Goal: Task Accomplishment & Management: Manage account settings

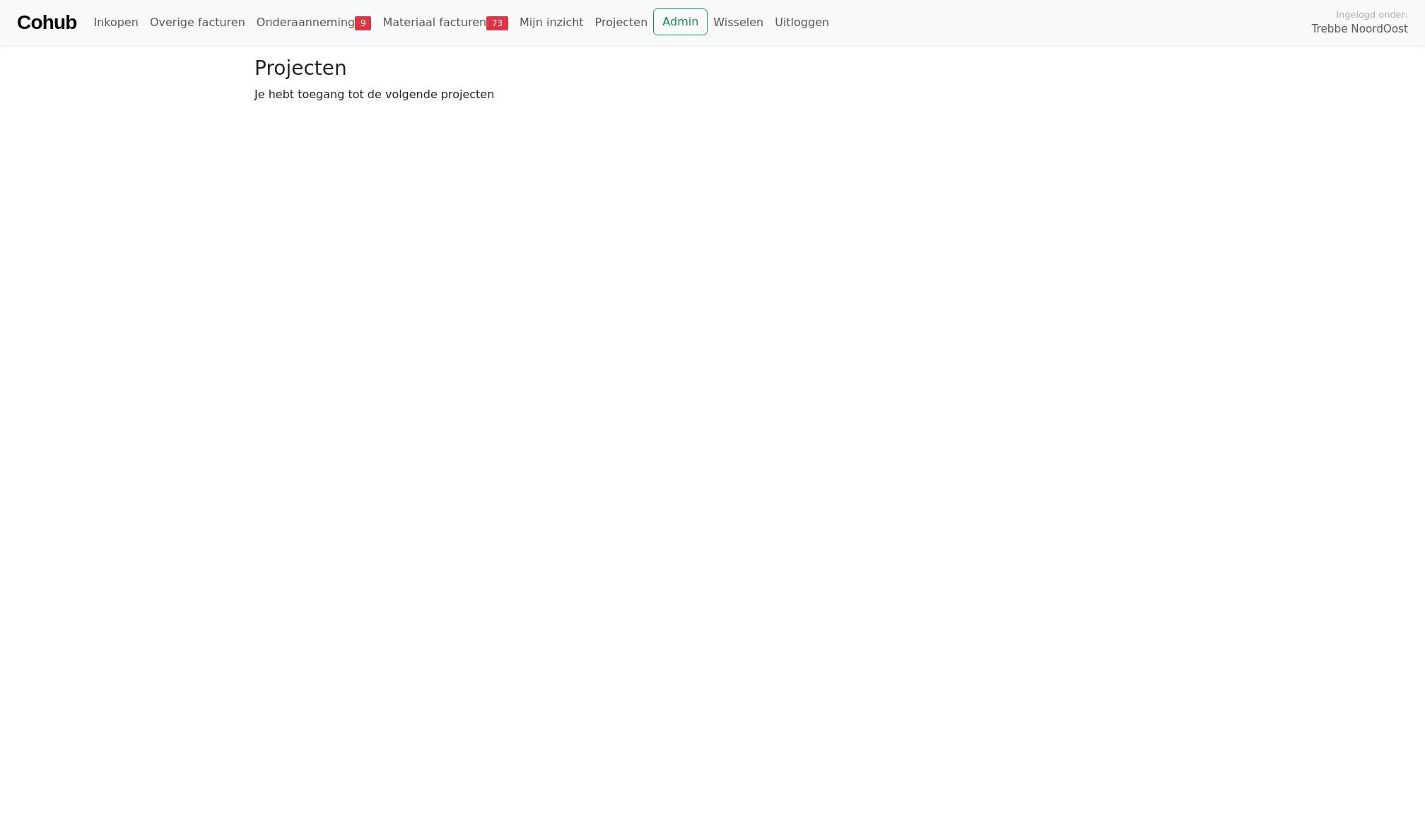
click at [658, 35] on li "Admin" at bounding box center [680, 23] width 55 height 29
click at [658, 21] on link "Admin" at bounding box center [680, 22] width 55 height 27
click at [666, 27] on link "Admin" at bounding box center [680, 22] width 55 height 27
click at [269, 27] on link "Onderaanneming 9" at bounding box center [314, 23] width 127 height 29
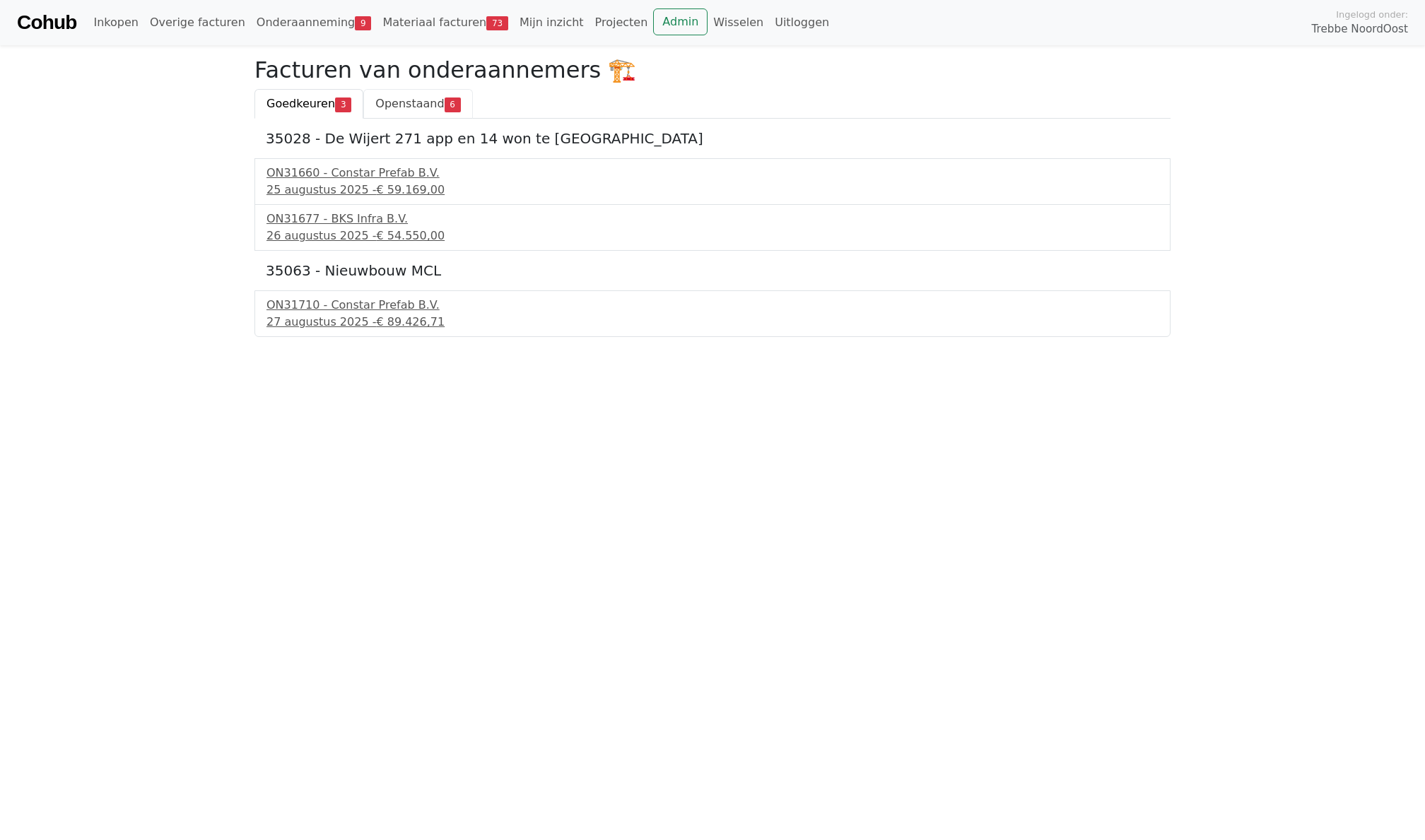
click at [391, 111] on link "Openstaand 6" at bounding box center [418, 103] width 109 height 29
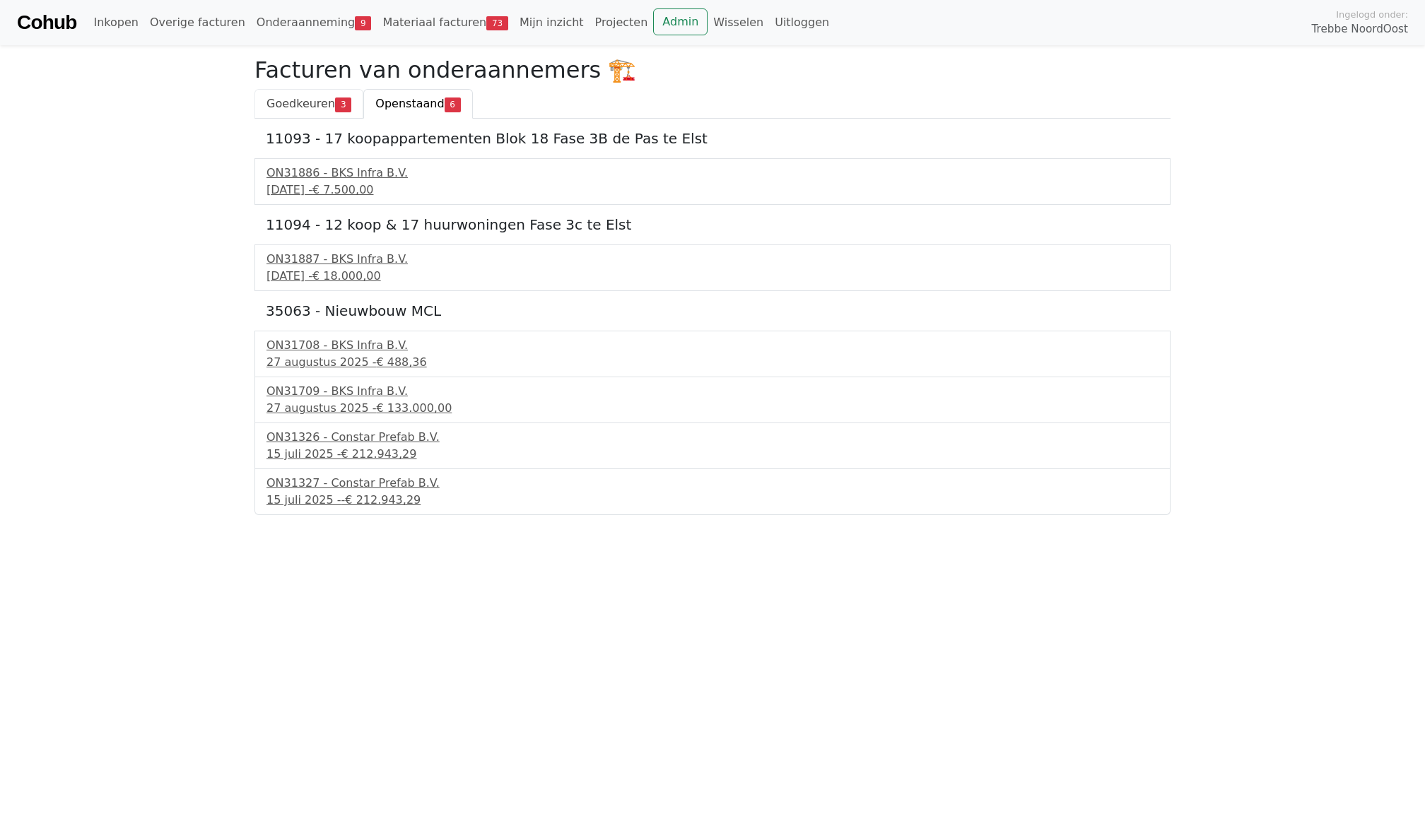
click at [273, 101] on span "Goedkeuren" at bounding box center [301, 103] width 69 height 13
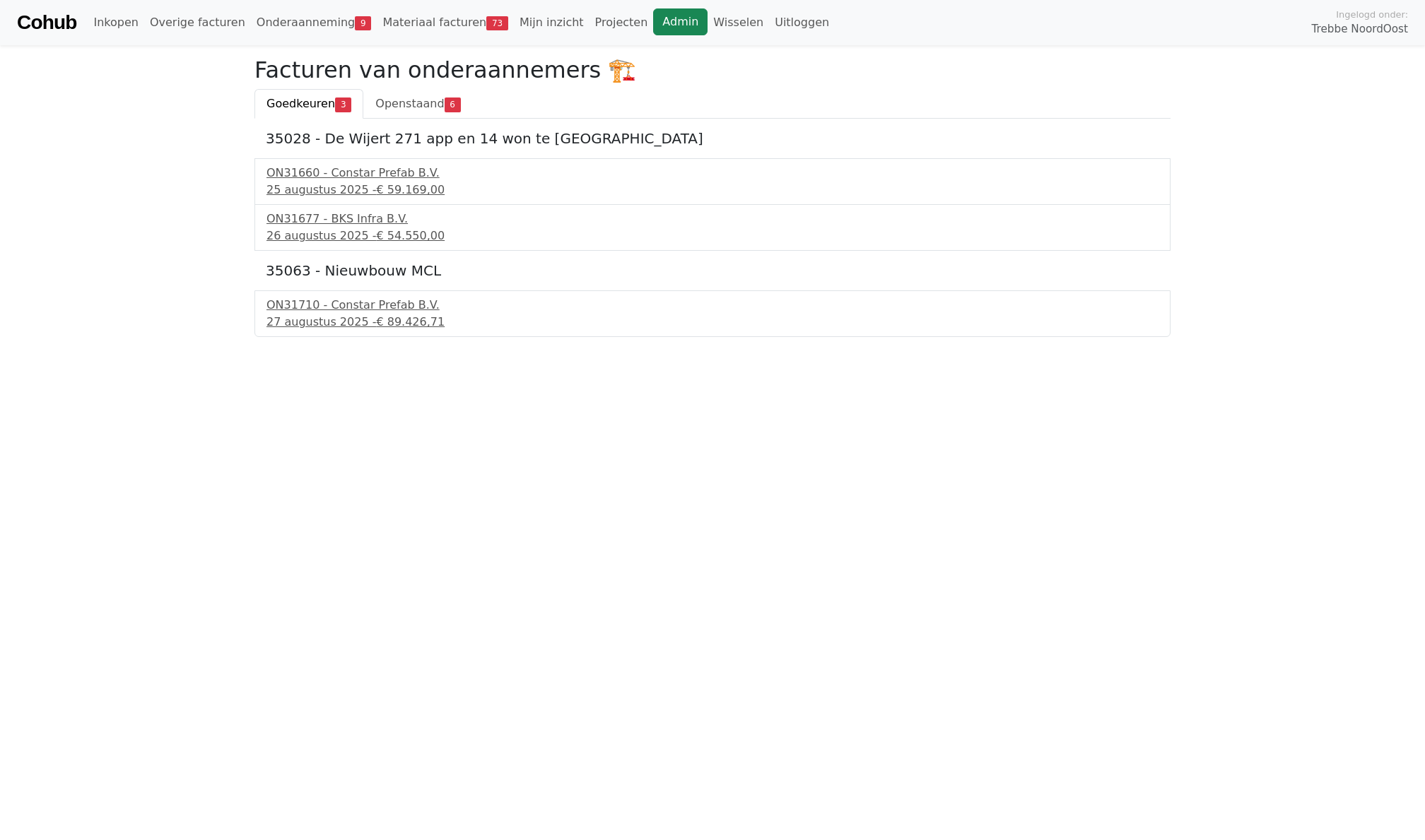
click at [653, 23] on link "Admin" at bounding box center [680, 22] width 55 height 27
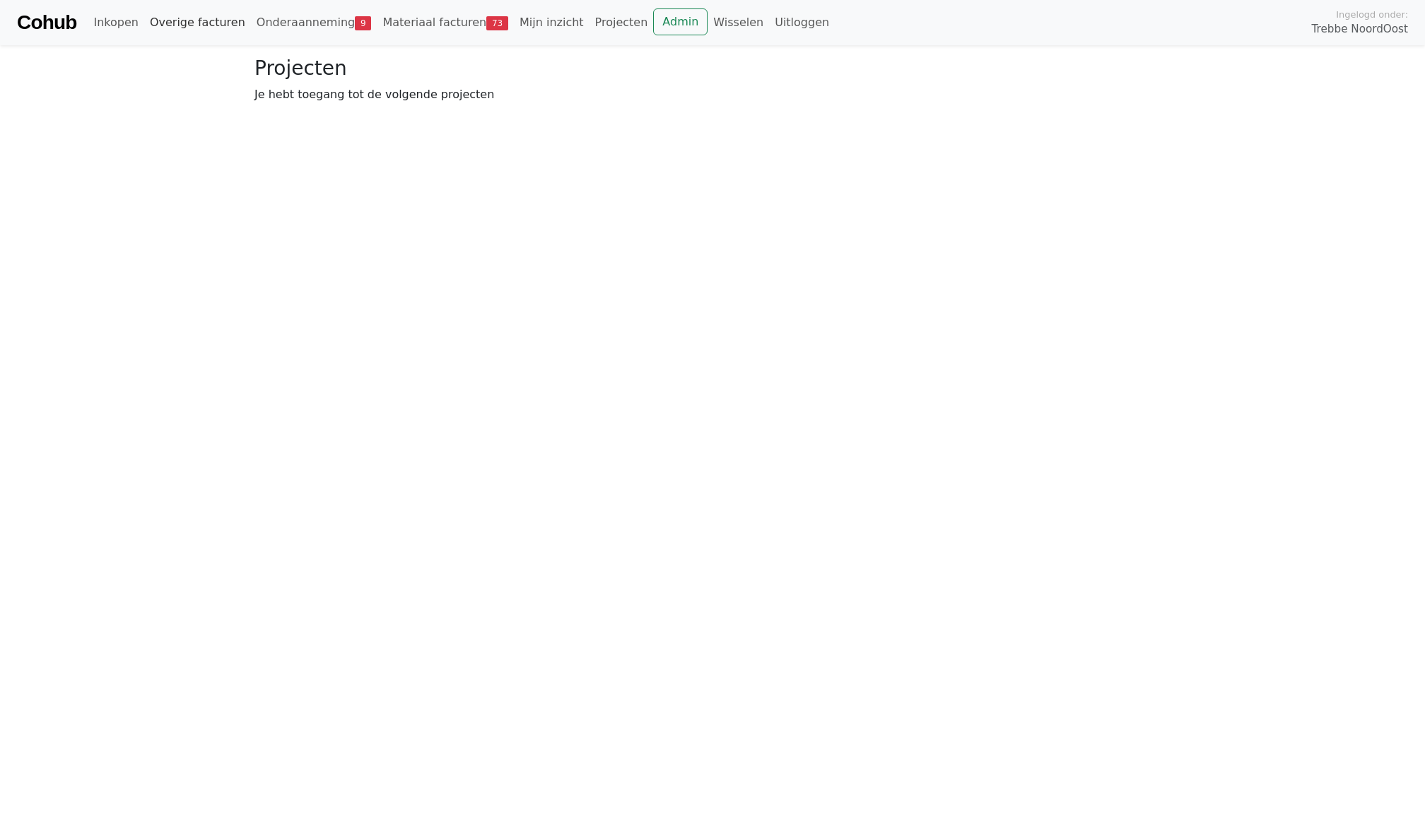
click at [214, 21] on link "Overige facturen" at bounding box center [197, 23] width 107 height 29
click at [394, 119] on html "Cohub Inkopen Overige facturen Onderaanneming 9 Materiaal facturen 73 Mijn inzi…" at bounding box center [712, 60] width 1425 height 119
click at [392, 111] on link "Bij beslissers" at bounding box center [398, 103] width 97 height 29
click at [295, 101] on link "Actie vereist" at bounding box center [301, 103] width 95 height 29
click at [300, 21] on link "Onderaanneming 9" at bounding box center [314, 23] width 127 height 29
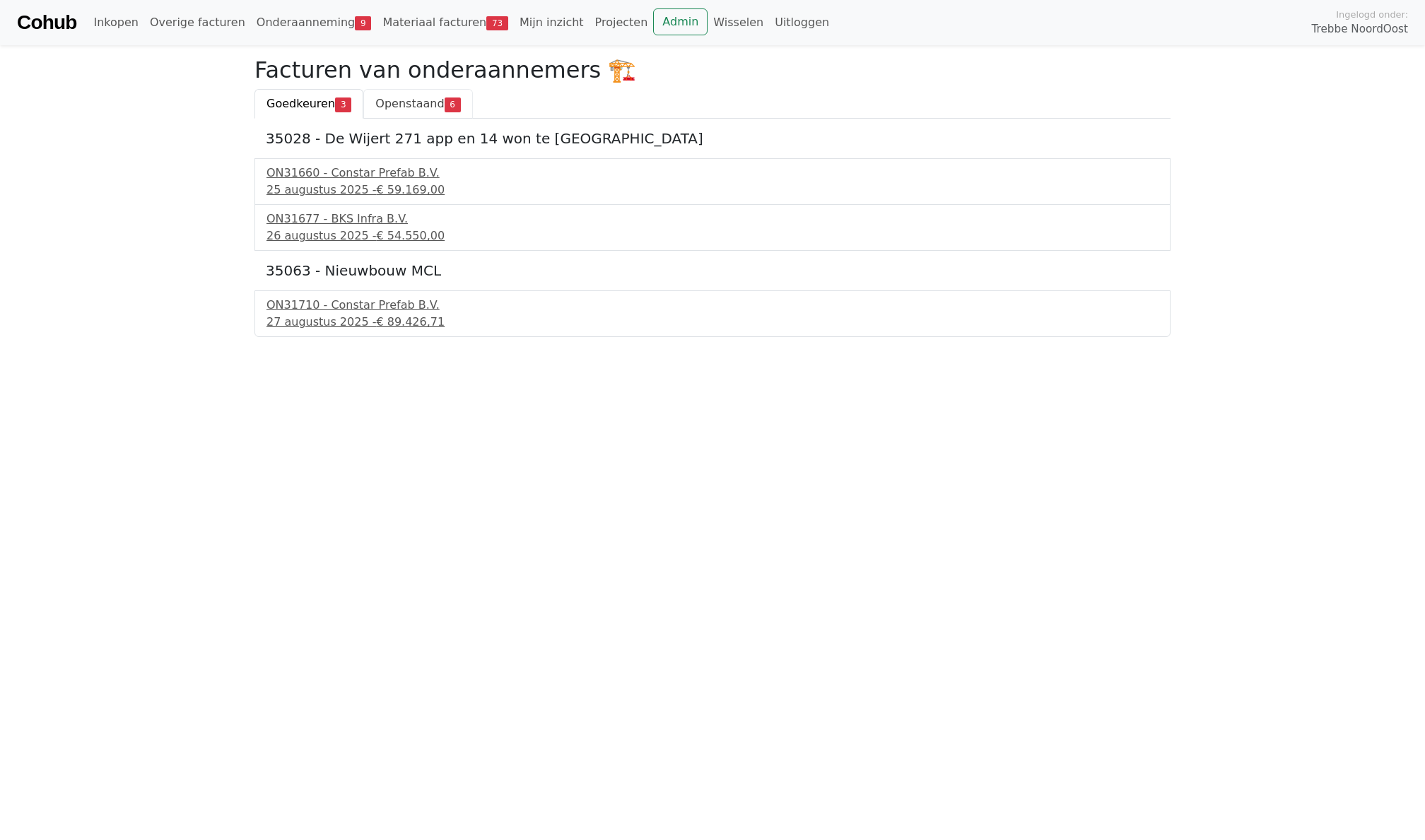
click at [434, 105] on span "Openstaand" at bounding box center [410, 103] width 69 height 13
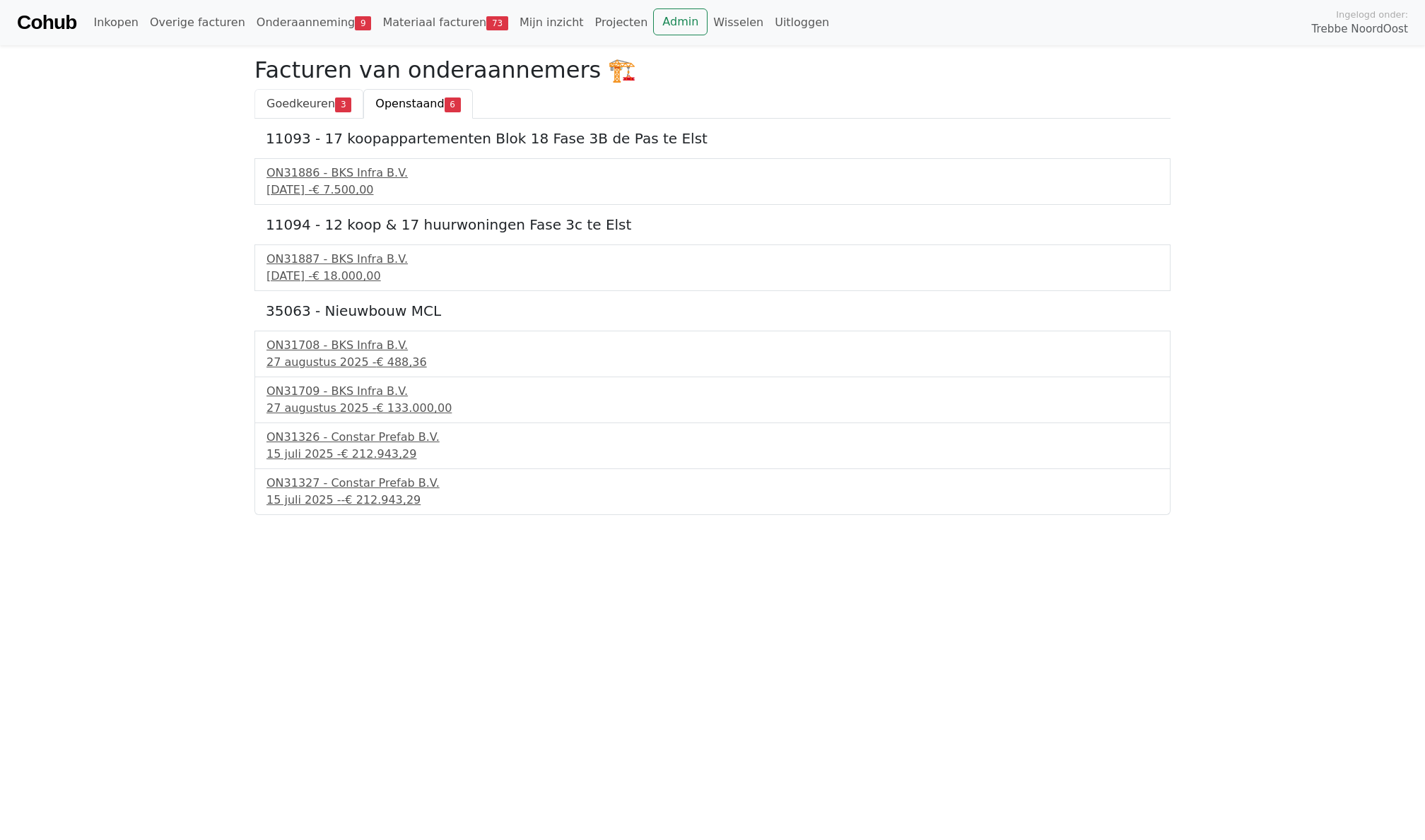
click at [295, 105] on span "Goedkeuren" at bounding box center [301, 103] width 69 height 13
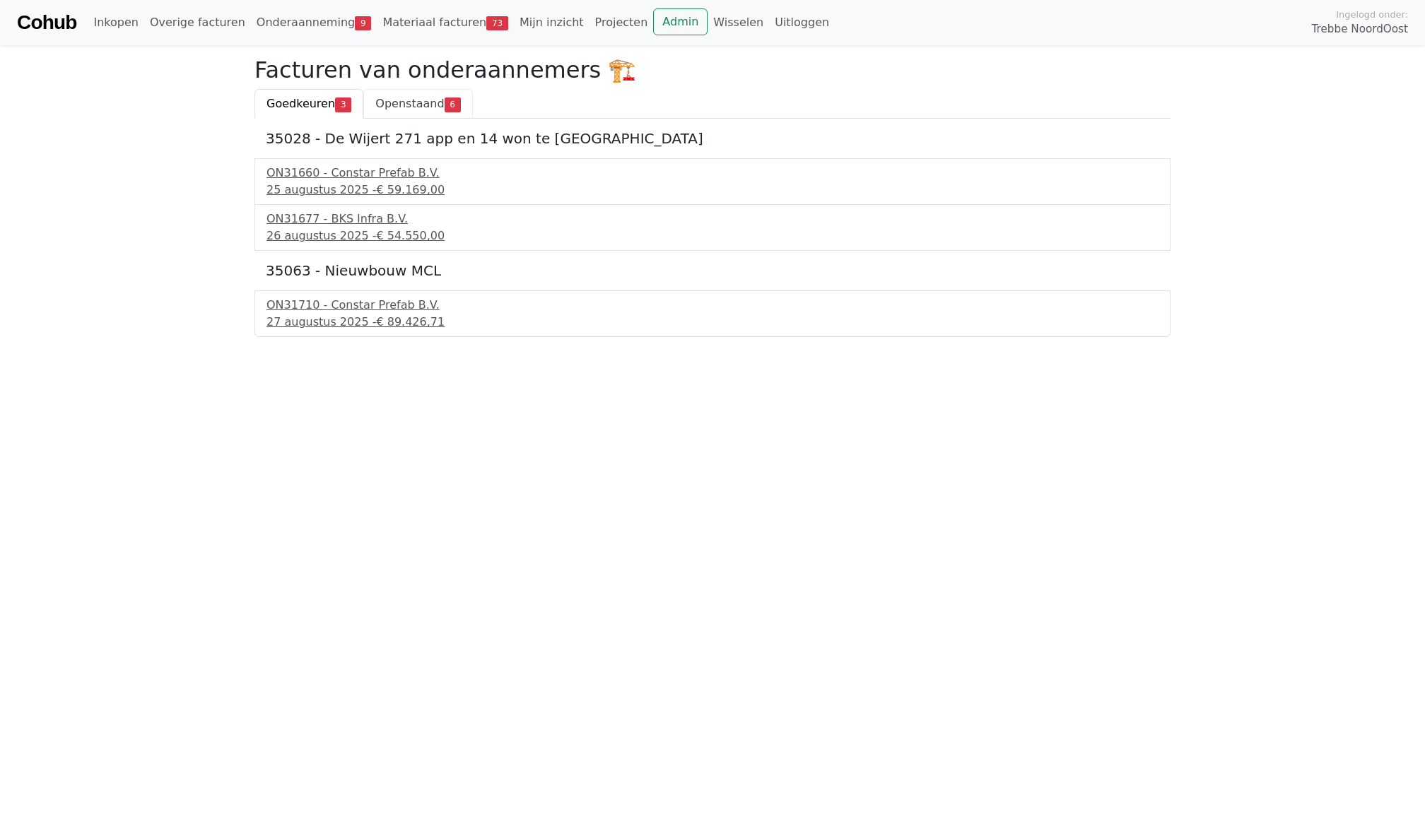
click at [428, 111] on link "Openstaand 6" at bounding box center [418, 103] width 109 height 29
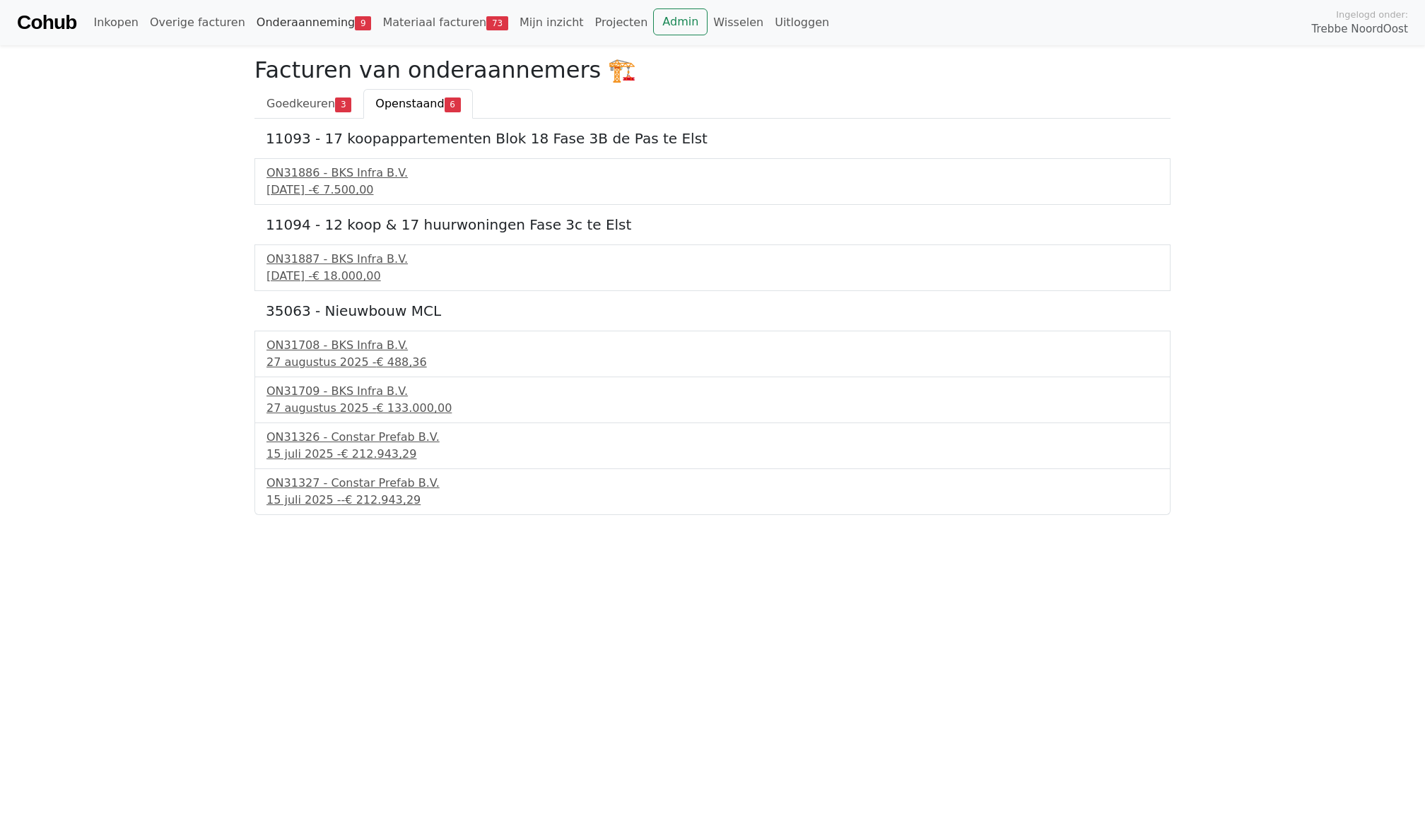
click at [309, 25] on link "Onderaanneming 9" at bounding box center [314, 23] width 127 height 29
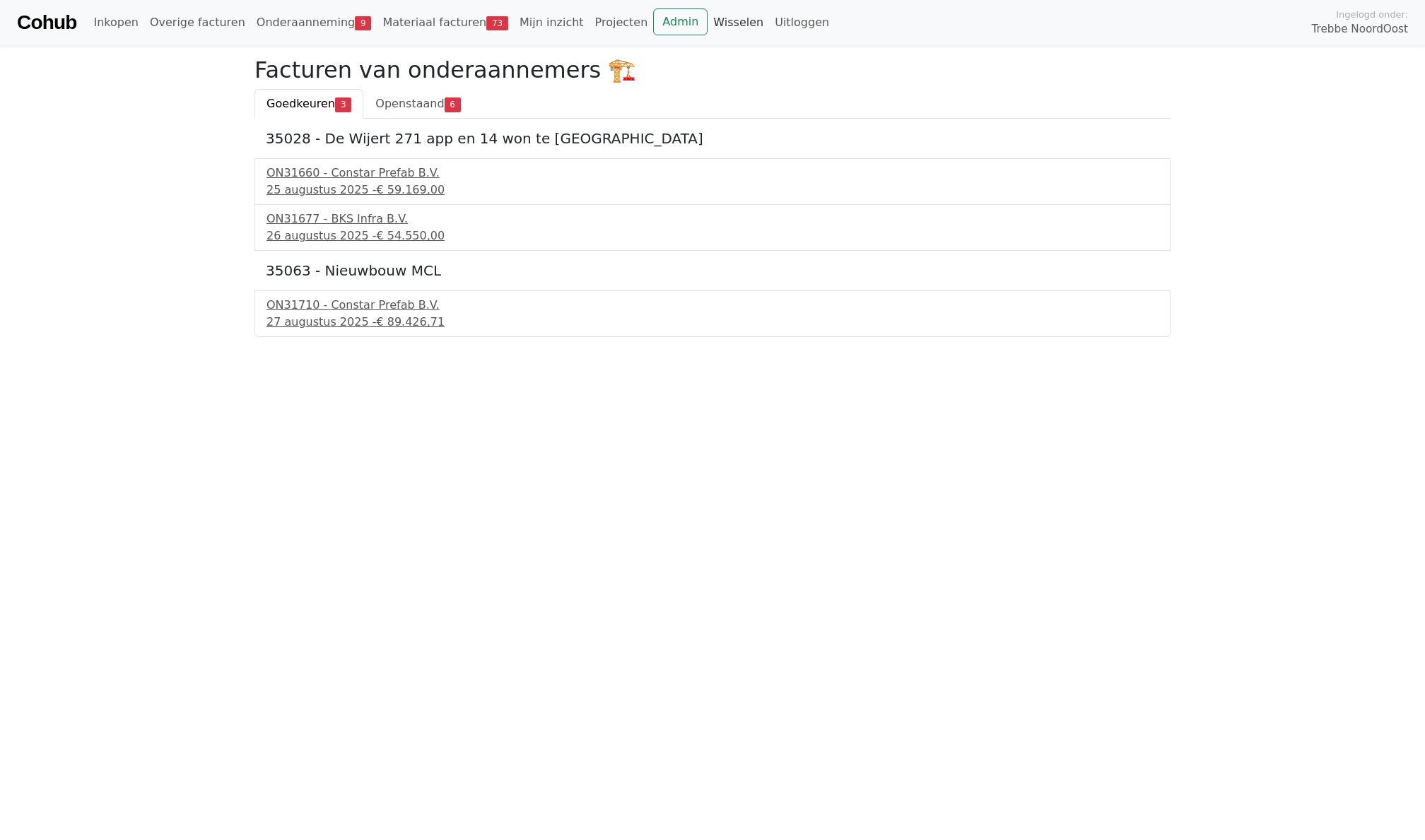
click at [708, 29] on link "Wisselen" at bounding box center [738, 23] width 61 height 29
click at [658, 29] on link "Admin" at bounding box center [680, 22] width 55 height 27
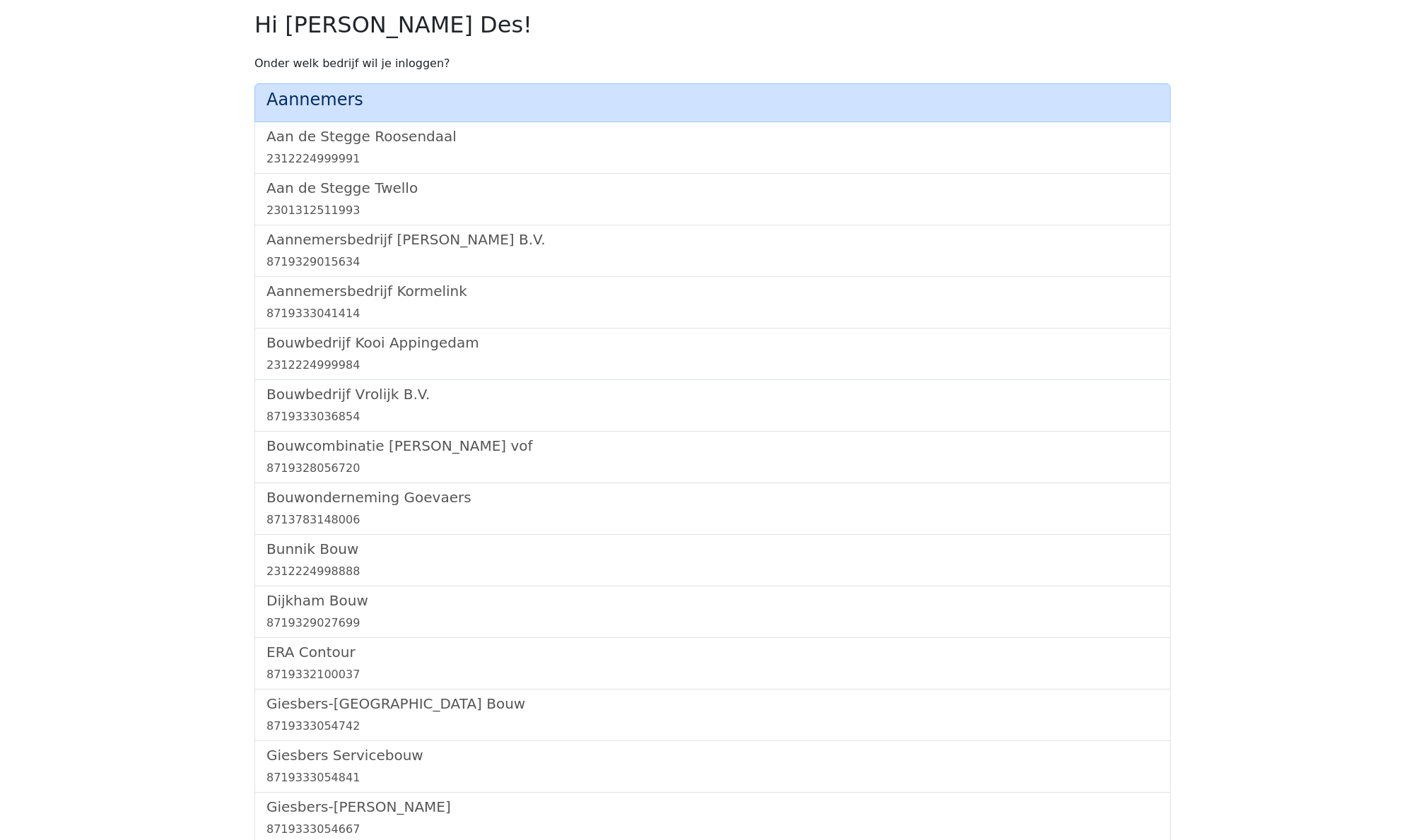
click at [658, 29] on h2 "Hi Levent Des!" at bounding box center [712, 24] width 916 height 27
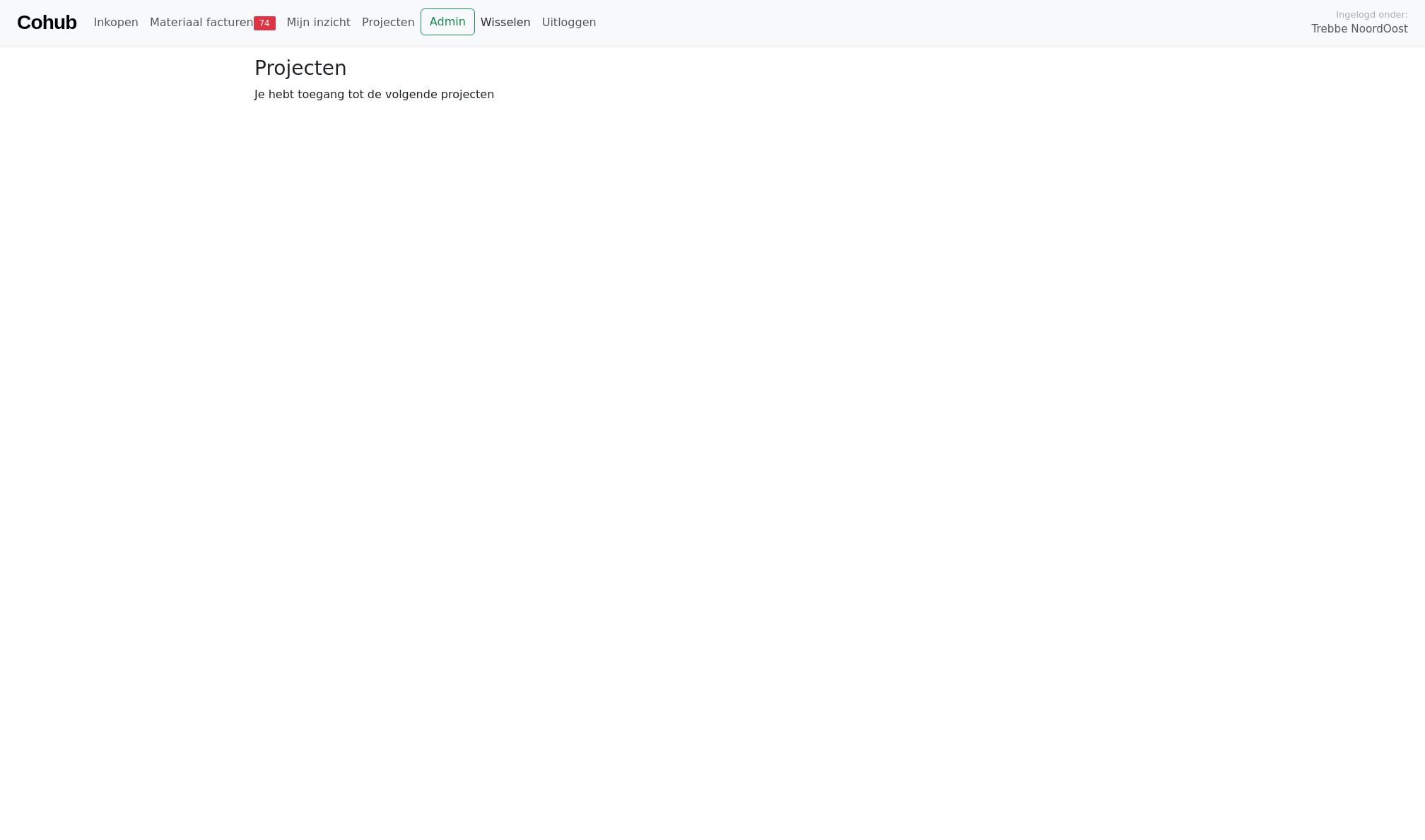
click at [491, 27] on link "Wisselen" at bounding box center [505, 23] width 61 height 29
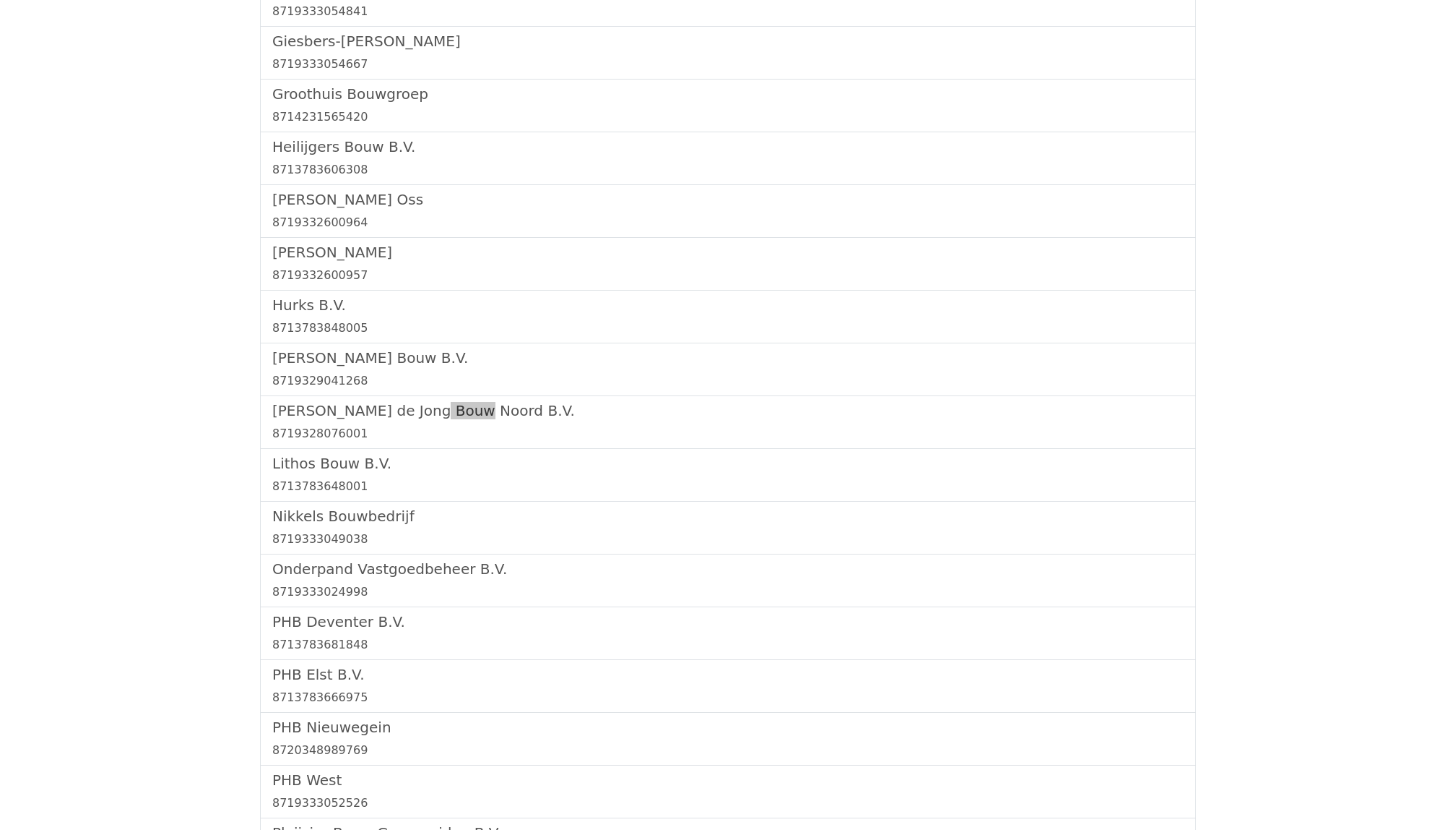
scroll to position [1526, 0]
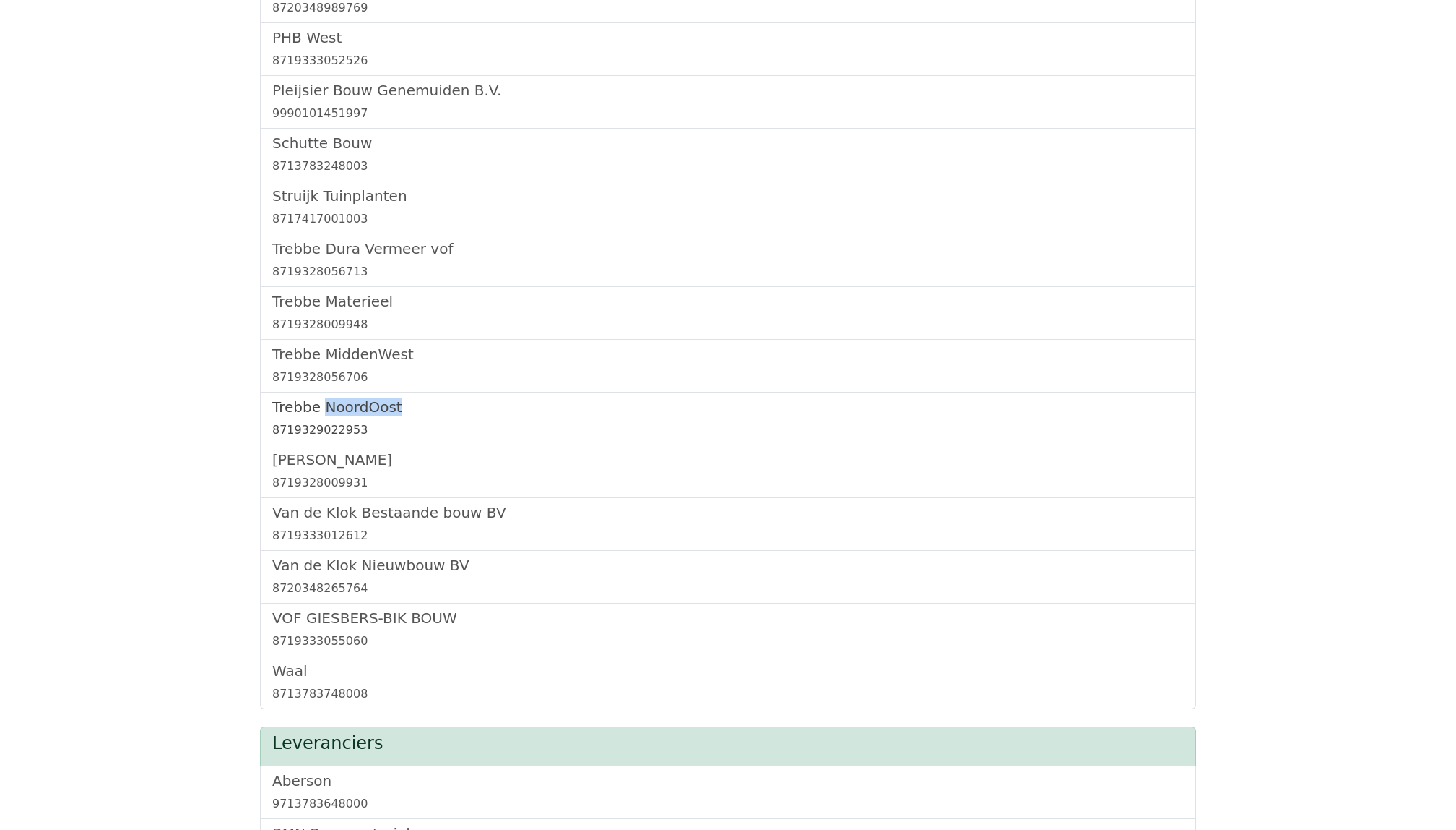
click at [302, 424] on link "Trebbe NoordOost 8719329022953" at bounding box center [728, 418] width 912 height 40
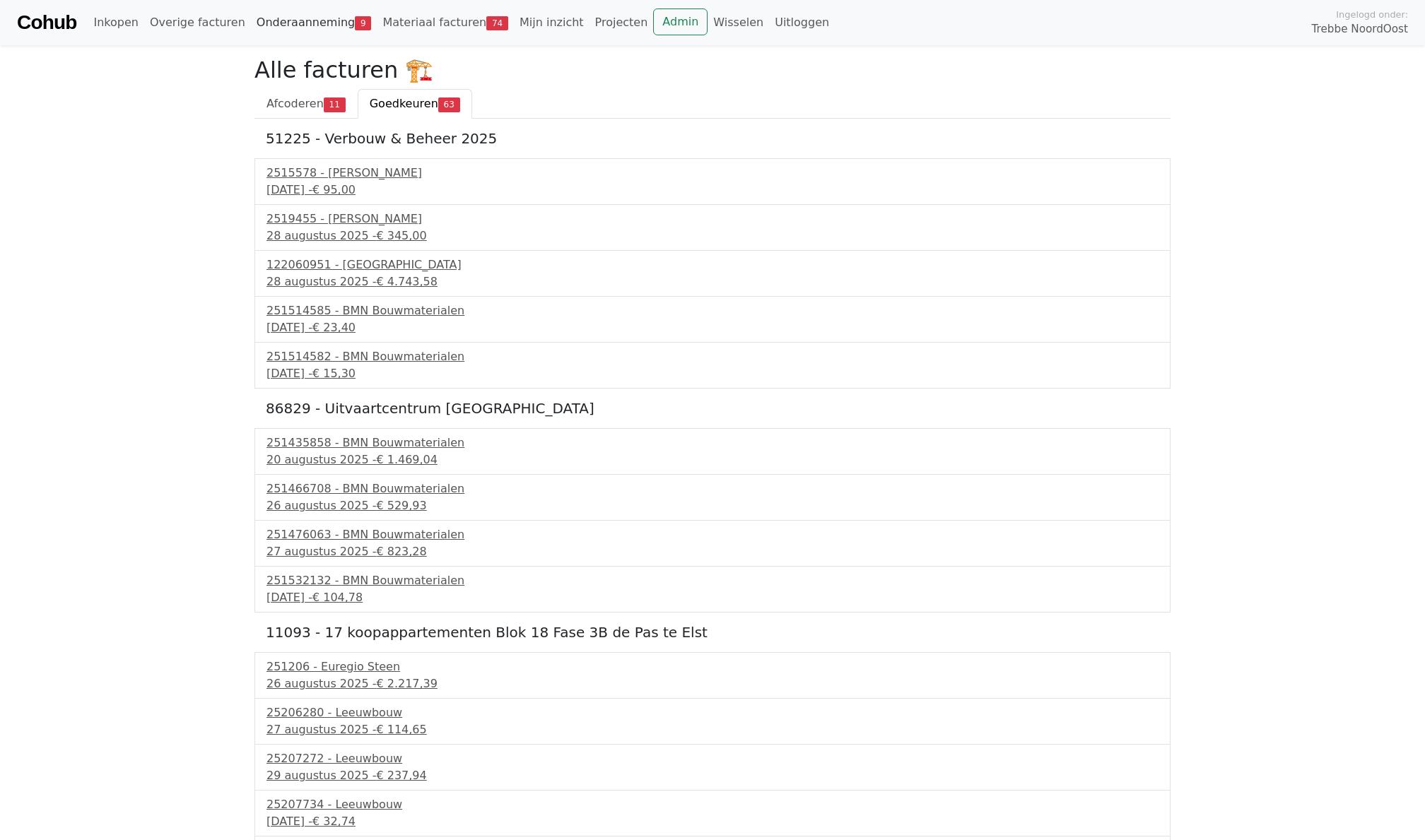
click at [284, 20] on link "Onderaanneming 9" at bounding box center [314, 23] width 127 height 29
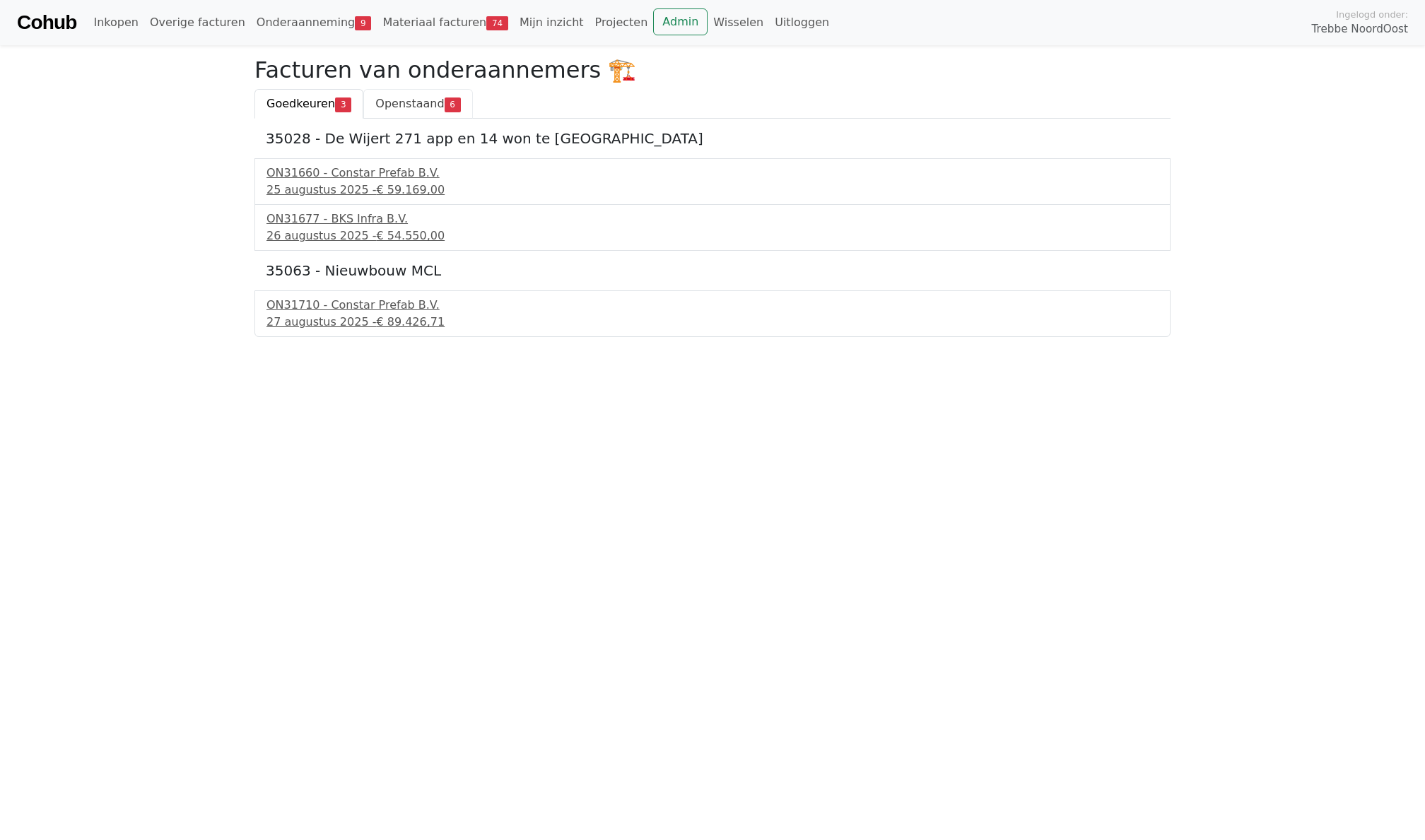
click at [385, 94] on link "Openstaand 6" at bounding box center [418, 103] width 109 height 29
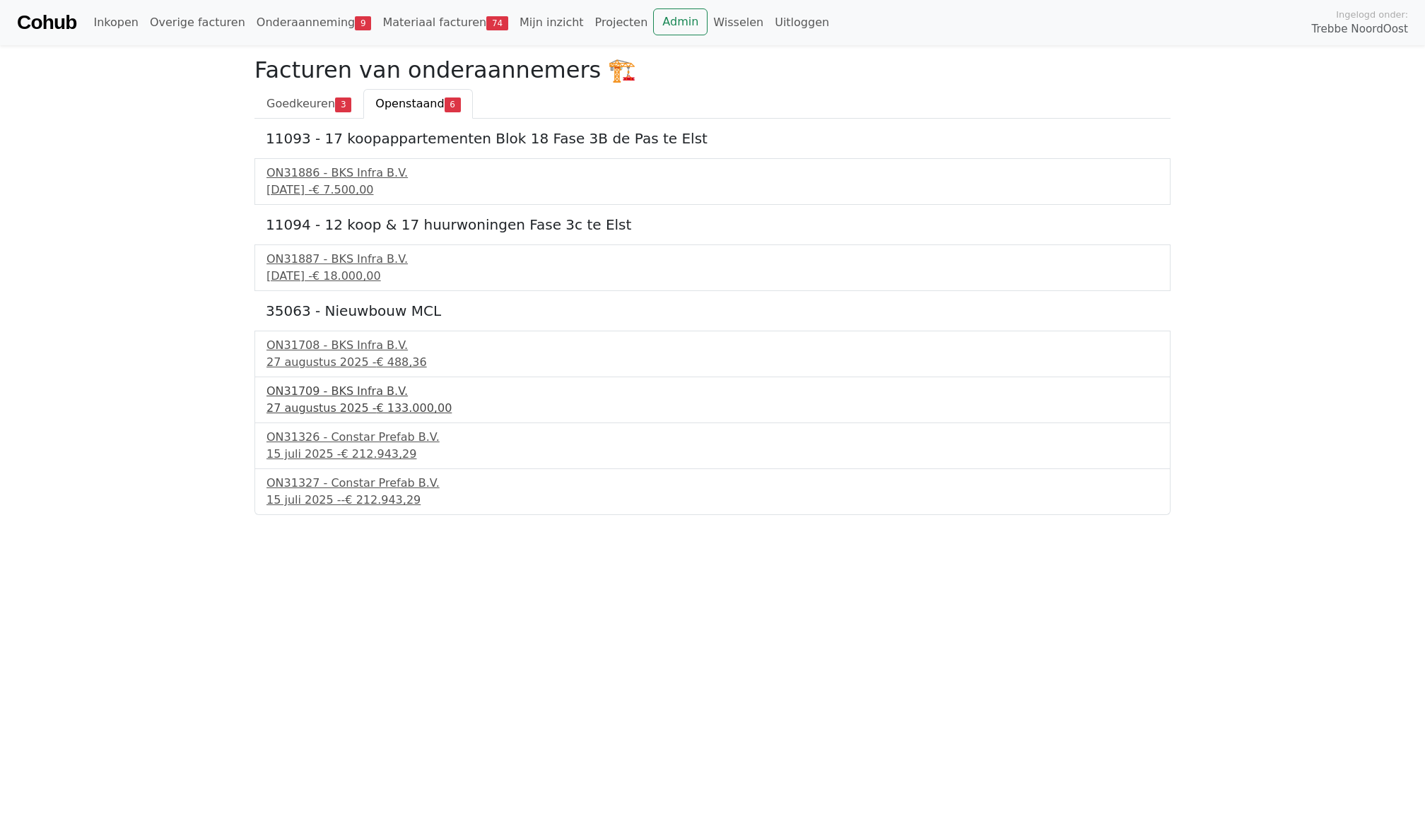
click at [330, 412] on div "27 augustus 2025 - € 133.000,00" at bounding box center [713, 408] width 892 height 17
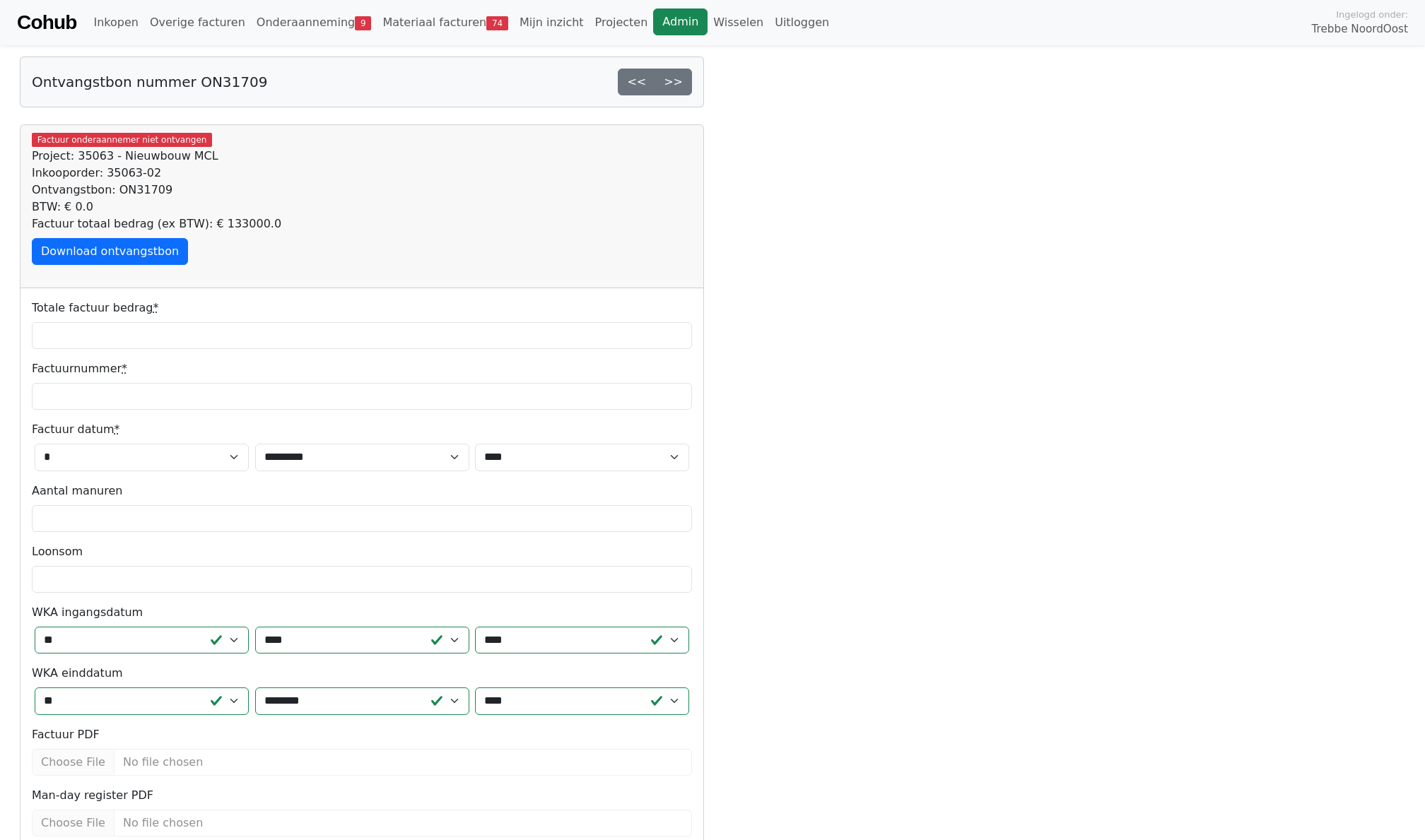
click at [653, 18] on link "Admin" at bounding box center [680, 22] width 55 height 27
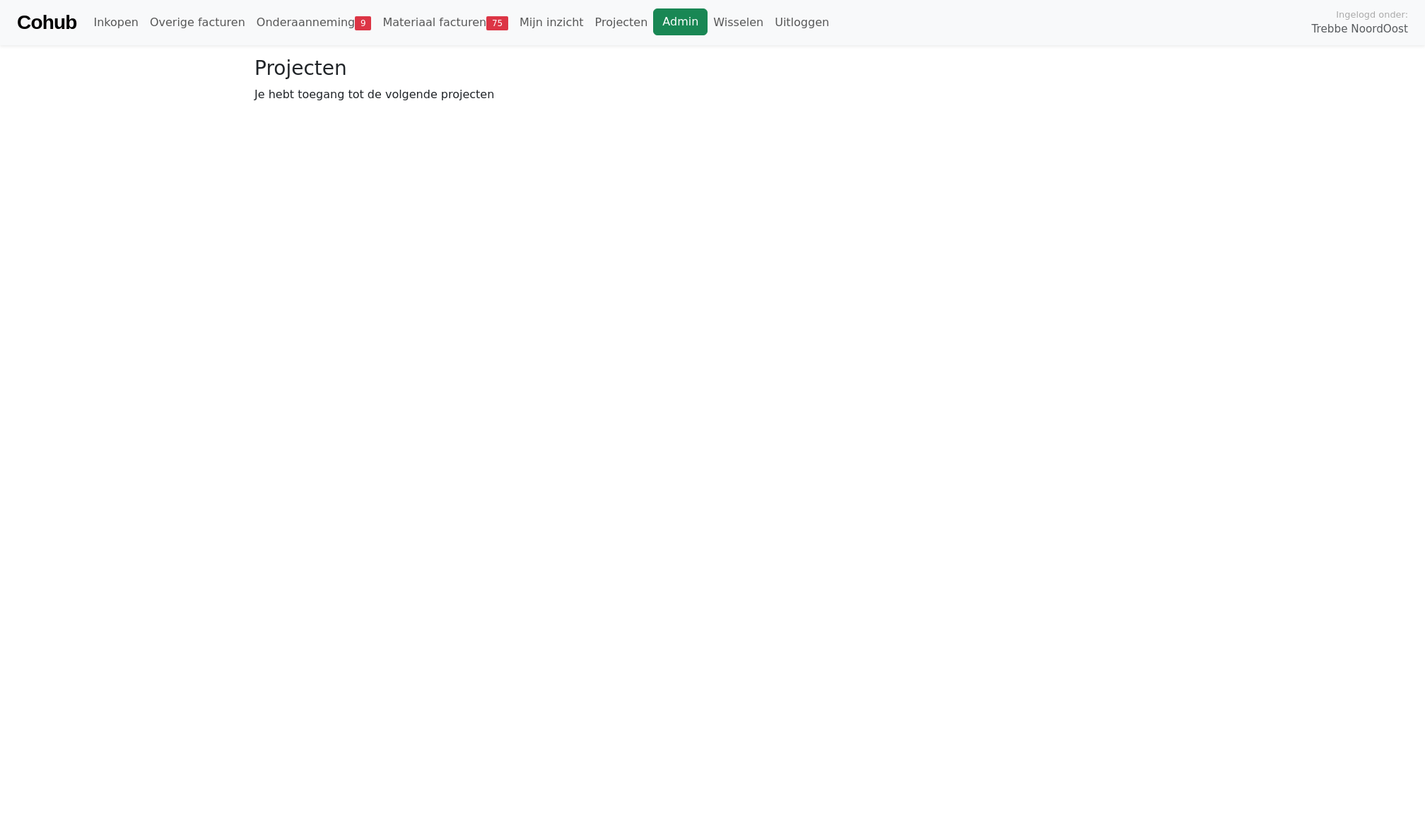
click at [653, 24] on link "Admin" at bounding box center [680, 22] width 55 height 27
